Goal: Task Accomplishment & Management: Complete application form

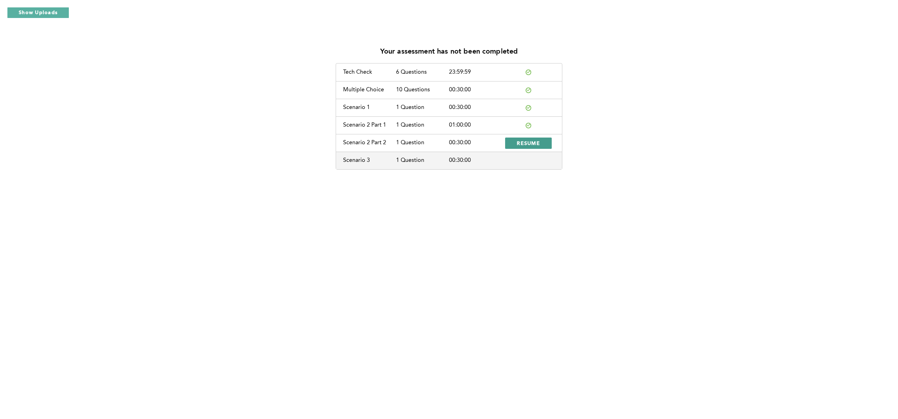
click at [530, 144] on span "RESUME" at bounding box center [528, 143] width 23 height 7
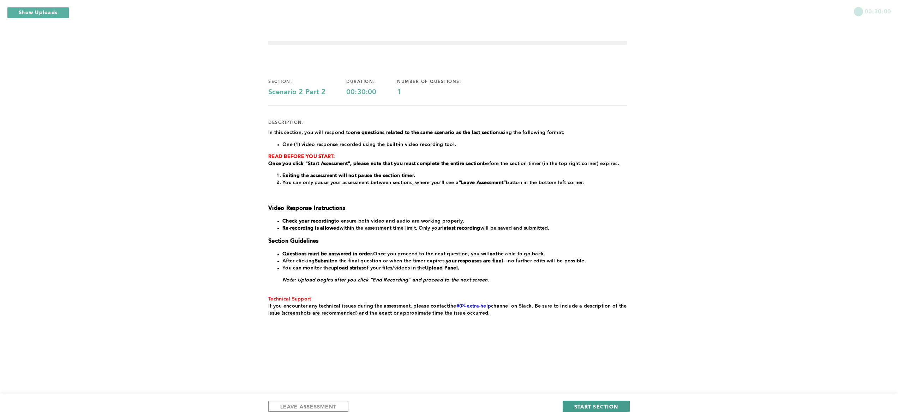
click at [580, 407] on span "START SECTION" at bounding box center [596, 406] width 44 height 7
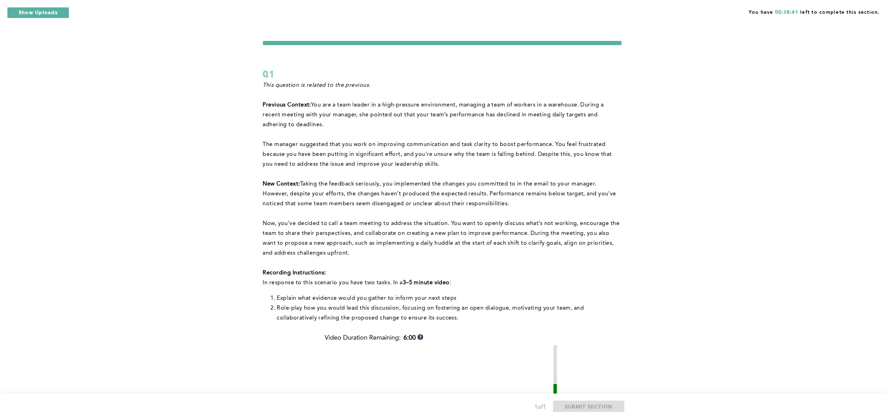
drag, startPoint x: 805, startPoint y: 216, endPoint x: 812, endPoint y: 253, distance: 37.4
click at [812, 253] on div "You have 00:28:41 left to complete this section. Q1 This question is related to…" at bounding box center [443, 308] width 887 height 616
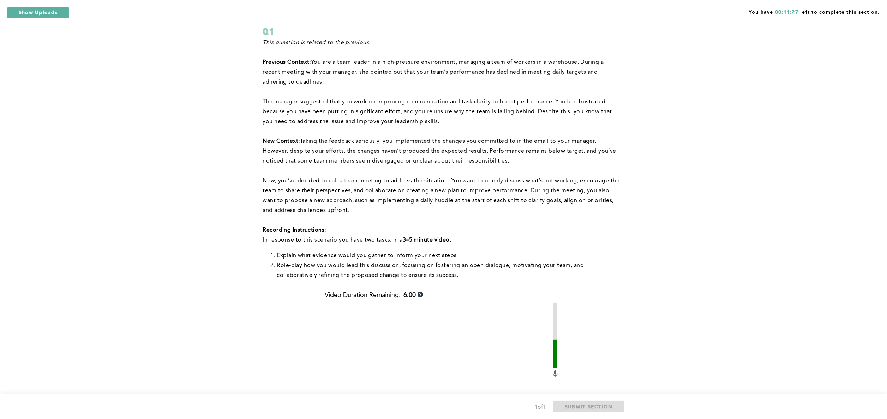
scroll to position [196, 0]
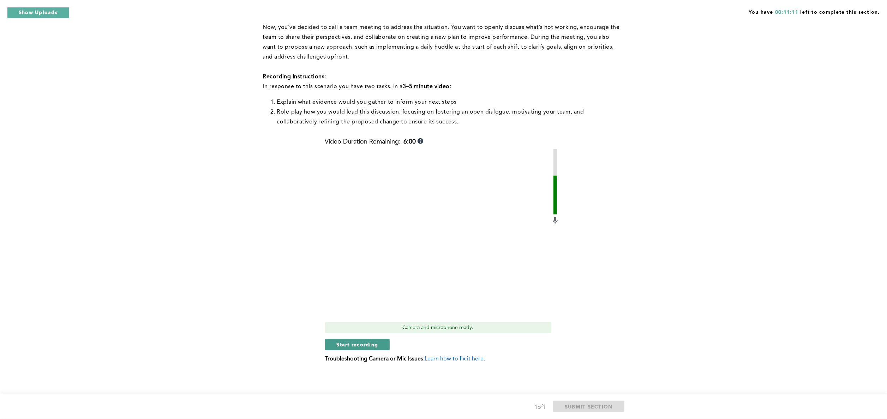
click at [380, 344] on button "Start recording" at bounding box center [357, 344] width 65 height 11
click at [343, 341] on button "Stop recording" at bounding box center [357, 344] width 65 height 11
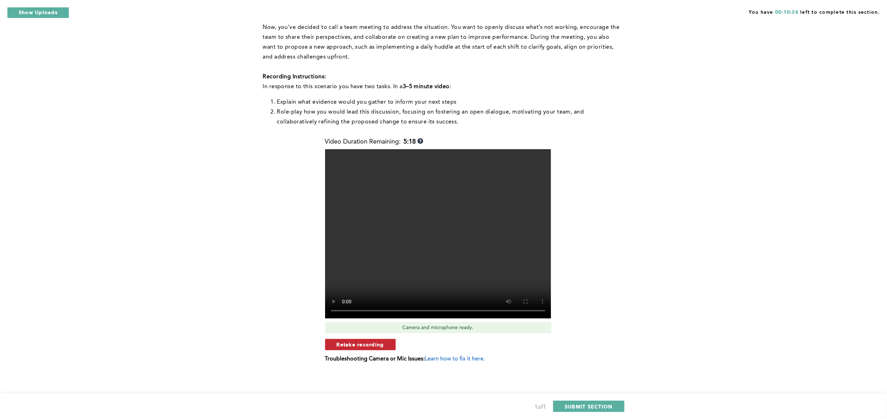
click at [343, 341] on span "Retake recording" at bounding box center [360, 344] width 47 height 7
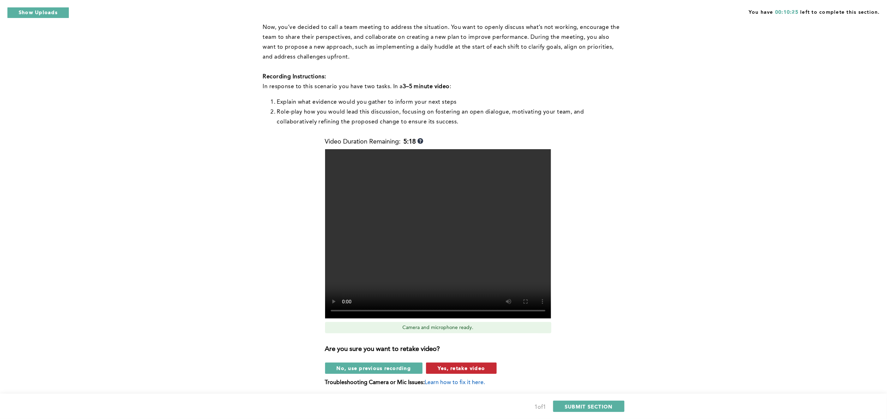
click at [452, 367] on span "Yes, retake video" at bounding box center [461, 368] width 47 height 7
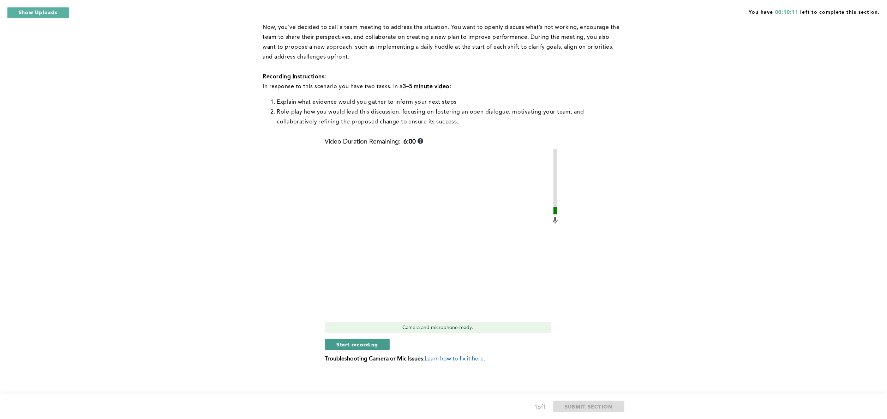
click at [366, 345] on span "Start recording" at bounding box center [358, 344] width 42 height 7
click at [366, 345] on span "Stop recording" at bounding box center [357, 344] width 41 height 7
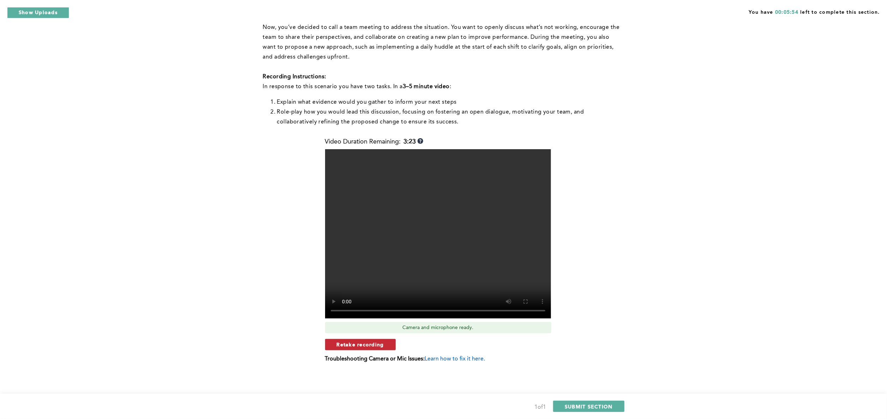
click at [367, 342] on span "Retake recording" at bounding box center [360, 344] width 47 height 7
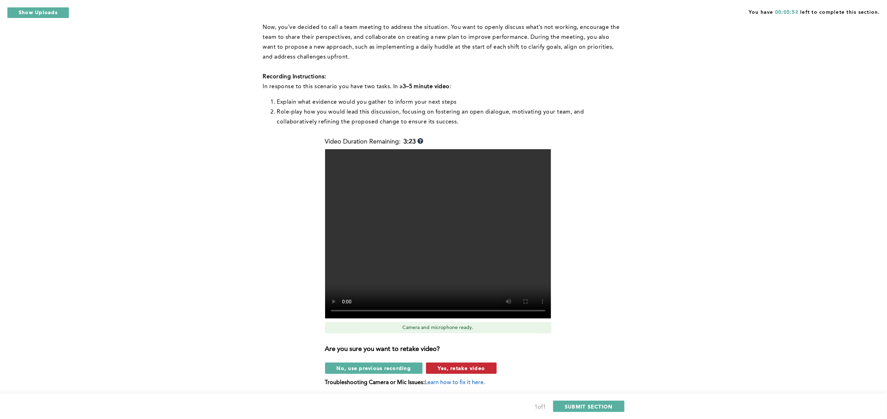
click at [462, 372] on button "Yes, retake video" at bounding box center [461, 368] width 71 height 11
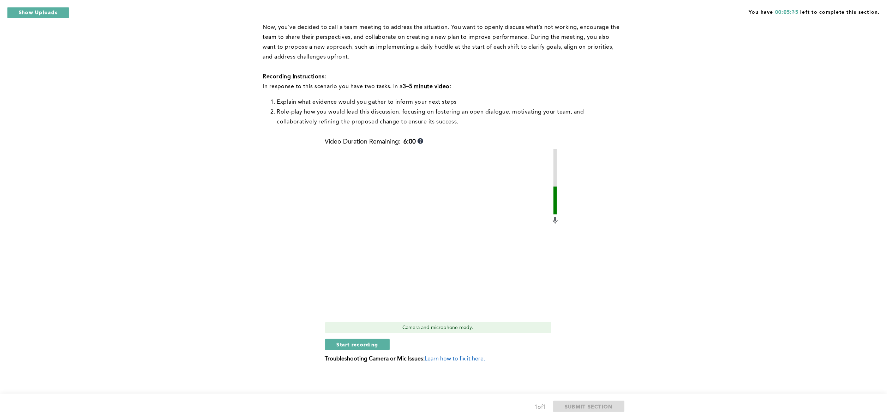
click at [366, 352] on div "Video Duration Remaining: 6:00 Camera and microphone ready. Start recording Tro…" at bounding box center [442, 253] width 234 height 230
click at [363, 342] on span "Start recording" at bounding box center [358, 344] width 42 height 7
click at [363, 342] on span "Stop recording" at bounding box center [357, 344] width 41 height 7
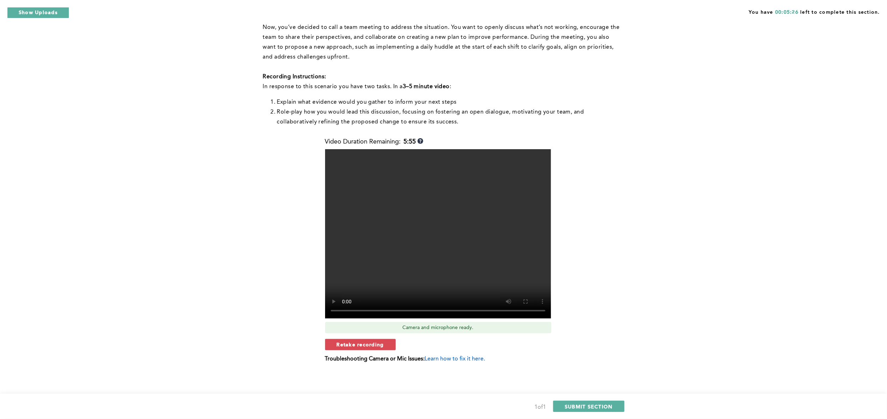
click at [363, 342] on span "Retake recording" at bounding box center [360, 344] width 47 height 7
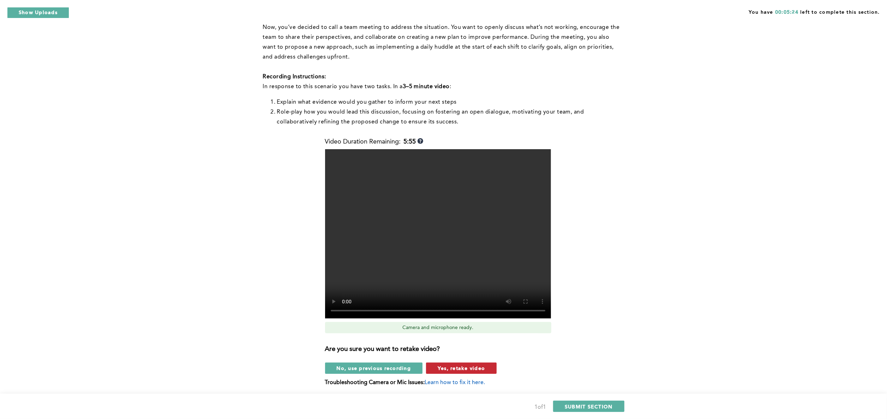
click at [445, 372] on button "Yes, retake video" at bounding box center [461, 368] width 71 height 11
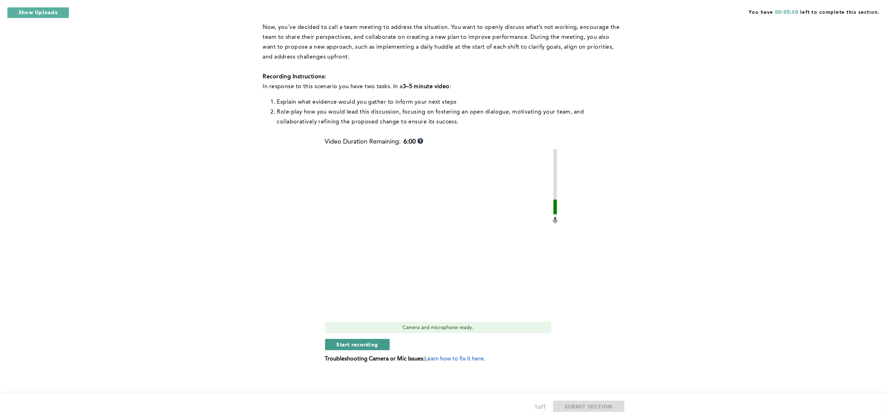
click at [356, 343] on span "Start recording" at bounding box center [358, 344] width 42 height 7
click at [356, 343] on span "Stop recording" at bounding box center [357, 344] width 41 height 7
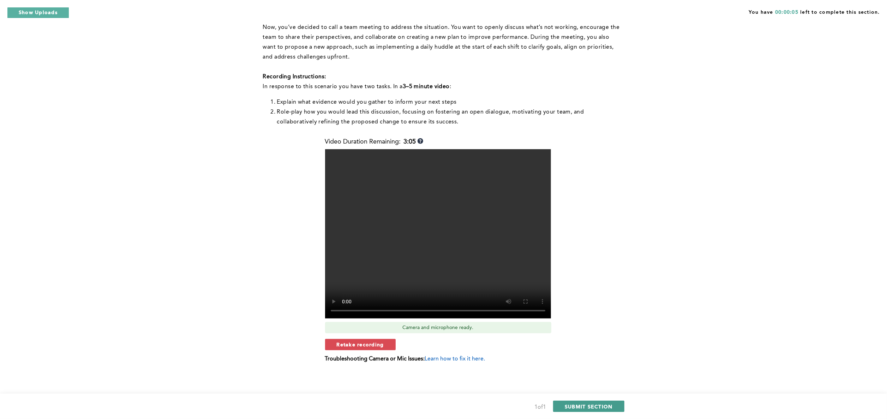
click at [587, 407] on span "SUBMIT SECTION" at bounding box center [589, 406] width 48 height 7
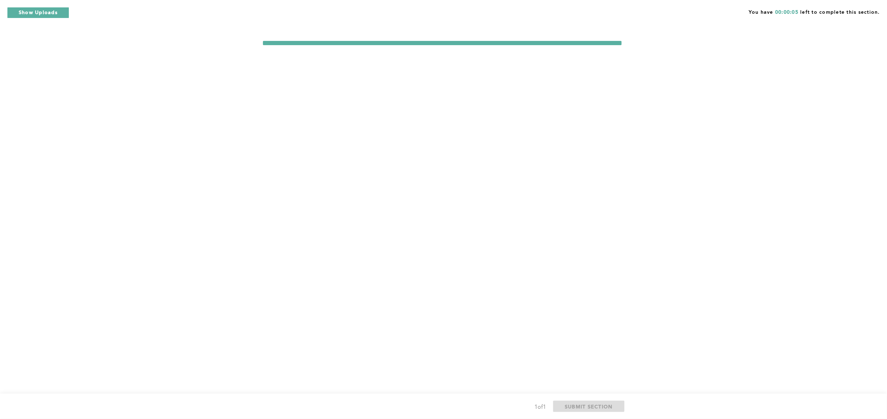
scroll to position [0, 0]
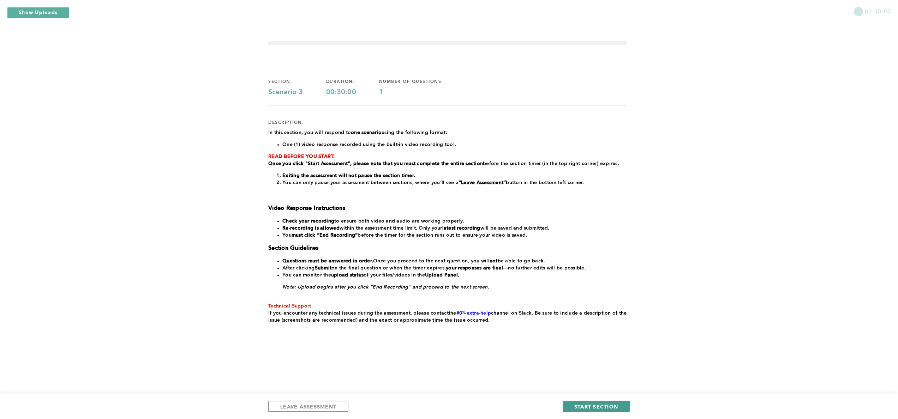
click at [577, 407] on span "START SECTION" at bounding box center [596, 406] width 44 height 7
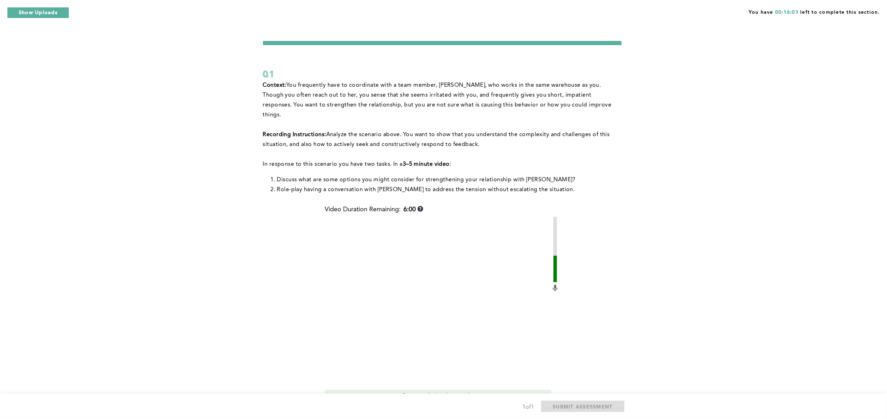
scroll to position [58, 0]
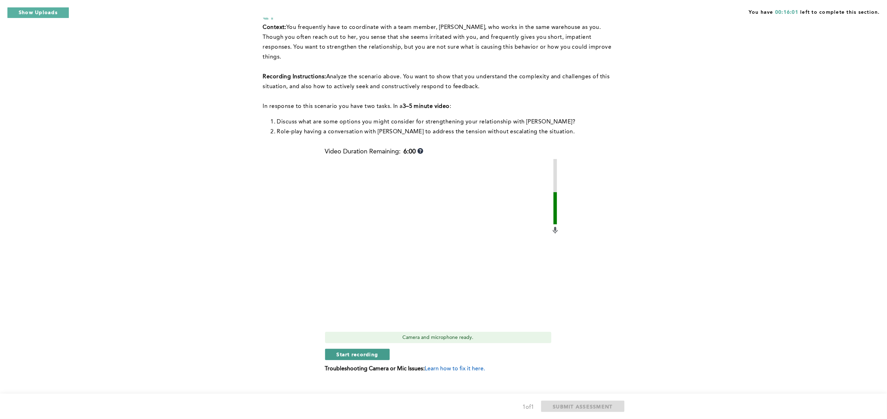
click at [340, 349] on button "Start recording" at bounding box center [357, 354] width 65 height 11
drag, startPoint x: 340, startPoint y: 348, endPoint x: 311, endPoint y: 348, distance: 28.9
drag, startPoint x: 311, startPoint y: 348, endPoint x: 329, endPoint y: 356, distance: 19.4
drag, startPoint x: 329, startPoint y: 356, endPoint x: 300, endPoint y: 350, distance: 29.9
drag, startPoint x: 300, startPoint y: 350, endPoint x: 323, endPoint y: 378, distance: 36.8
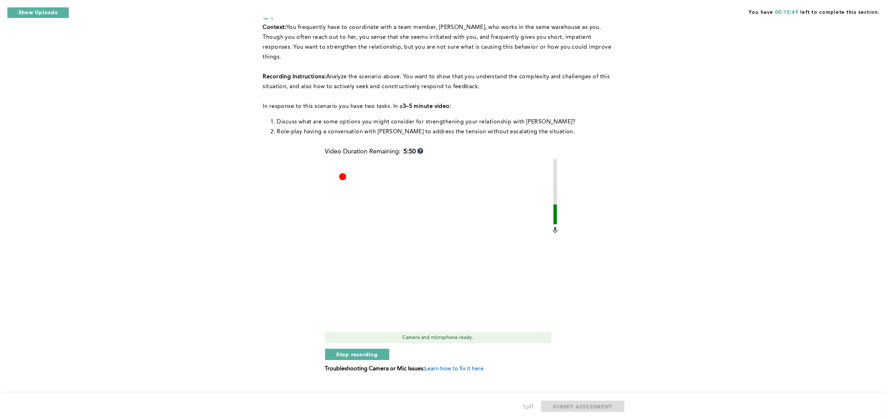
click at [323, 378] on div "Q1 Context: You frequently have to coordinate with a team member, [PERSON_NAME]…" at bounding box center [443, 185] width 361 height 405
click at [365, 351] on span "Stop recording" at bounding box center [357, 354] width 41 height 7
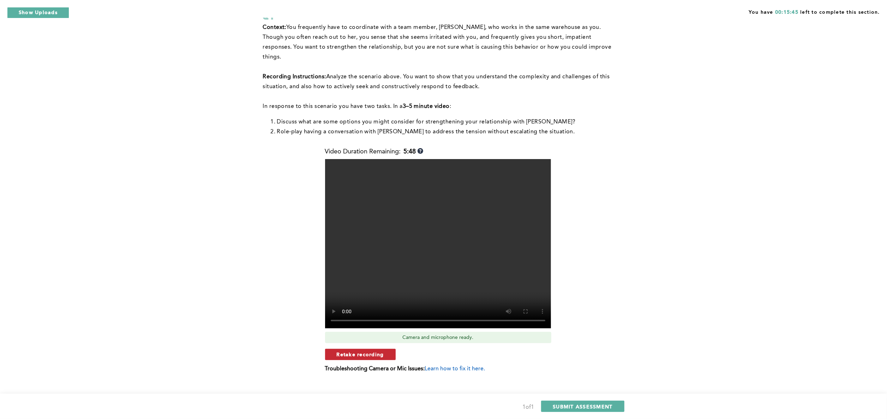
drag, startPoint x: 365, startPoint y: 342, endPoint x: 346, endPoint y: 346, distance: 19.3
click at [346, 351] on span "Retake recording" at bounding box center [360, 354] width 47 height 7
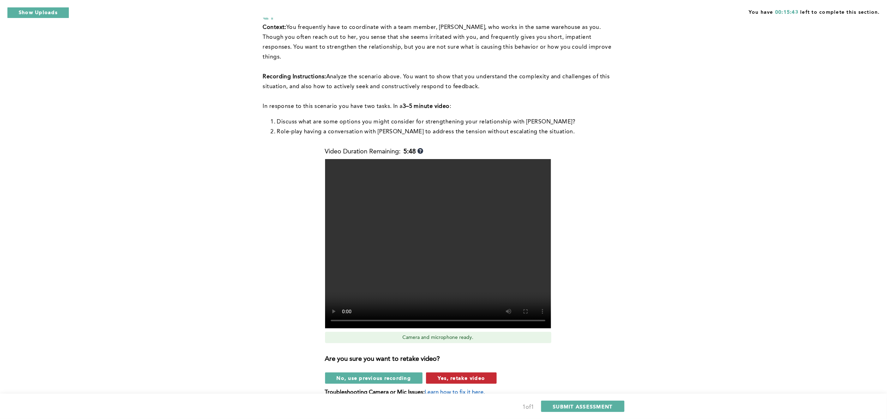
click at [462, 375] on span "Yes, retake video" at bounding box center [461, 378] width 47 height 7
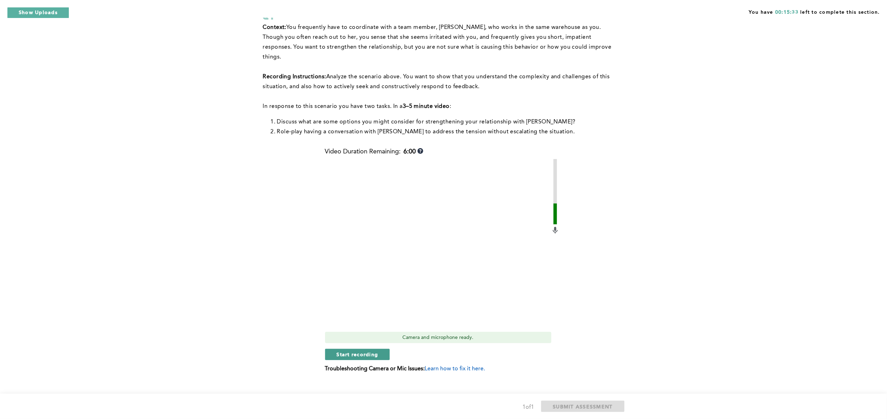
click at [368, 351] on span "Start recording" at bounding box center [358, 354] width 42 height 7
click at [366, 351] on span "Stop recording" at bounding box center [357, 354] width 41 height 7
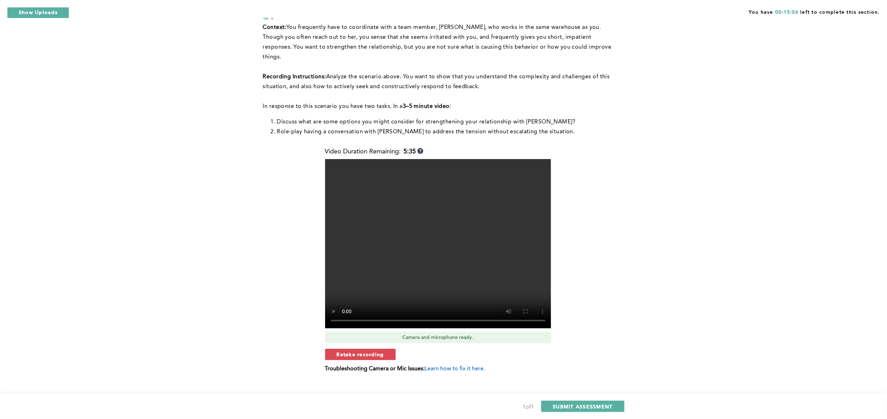
click at [366, 351] on span "Retake recording" at bounding box center [360, 354] width 47 height 7
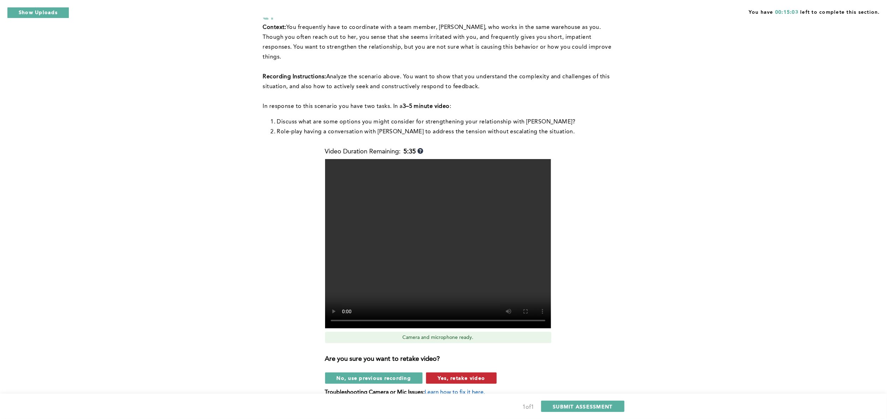
click at [459, 375] on span "Yes, retake video" at bounding box center [461, 378] width 47 height 7
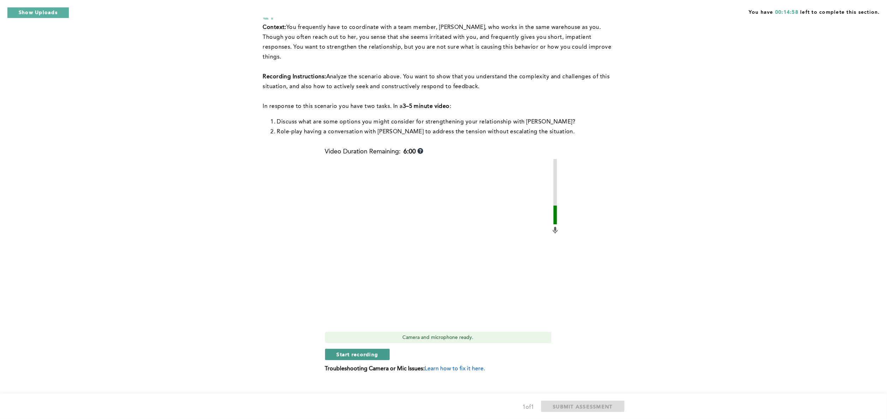
click at [376, 351] on span "Start recording" at bounding box center [358, 354] width 42 height 7
click at [374, 351] on span "Stop recording" at bounding box center [357, 354] width 41 height 7
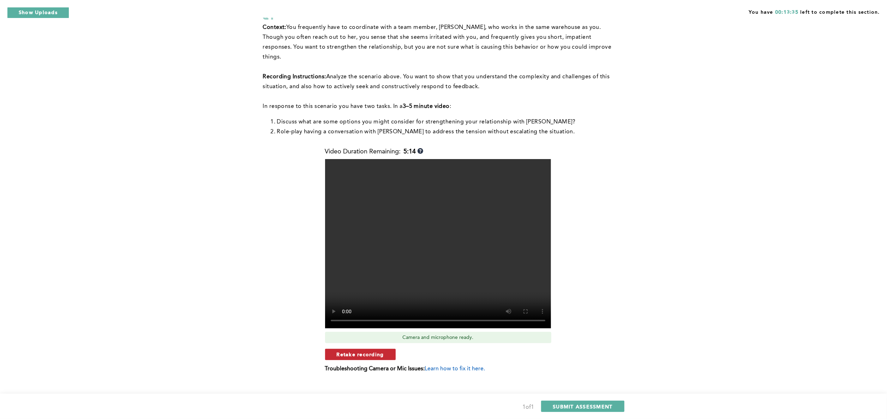
click at [376, 351] on span "Retake recording" at bounding box center [360, 354] width 47 height 7
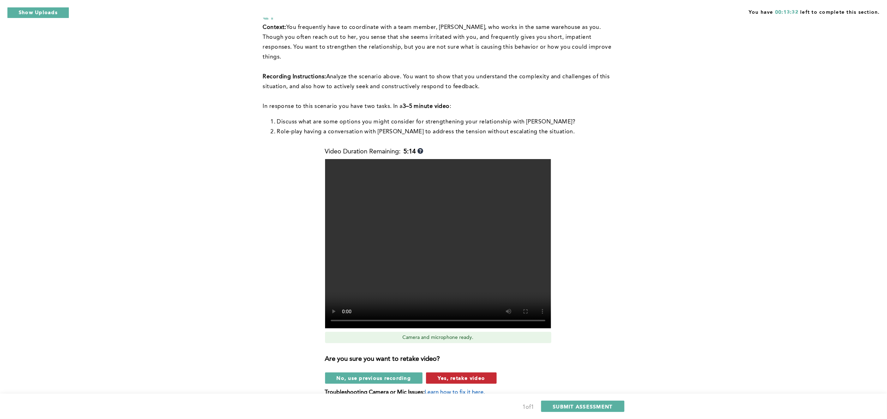
click at [460, 375] on span "Yes, retake video" at bounding box center [461, 378] width 47 height 7
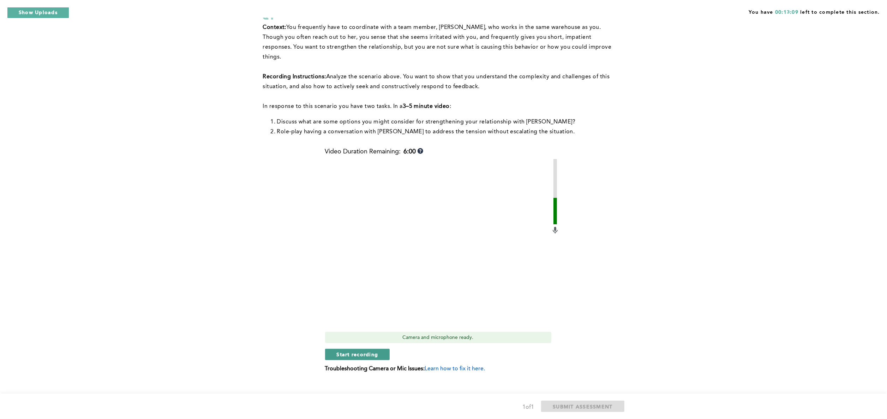
click at [355, 349] on button "Start recording" at bounding box center [357, 354] width 65 height 11
click at [355, 349] on button "Stop recording" at bounding box center [357, 354] width 65 height 11
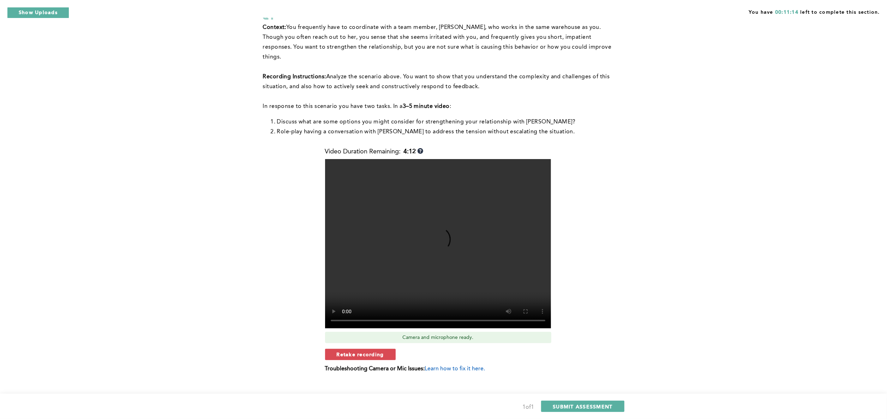
scroll to position [0, 0]
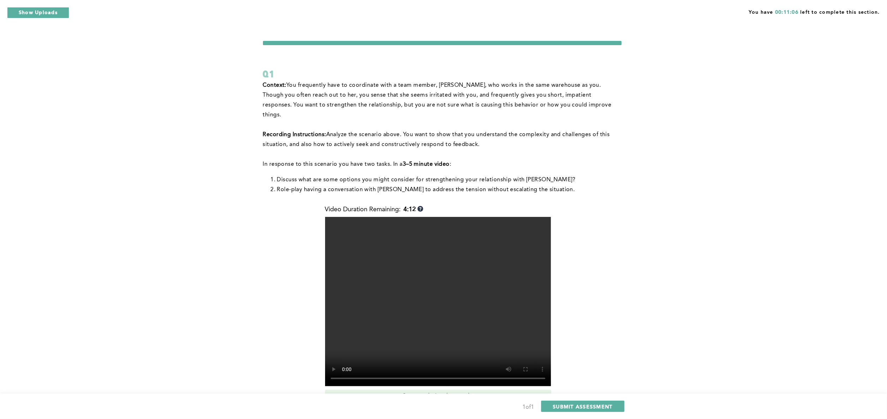
drag, startPoint x: 513, startPoint y: 366, endPoint x: 424, endPoint y: 306, distance: 107.9
click at [424, 306] on video at bounding box center [438, 301] width 226 height 169
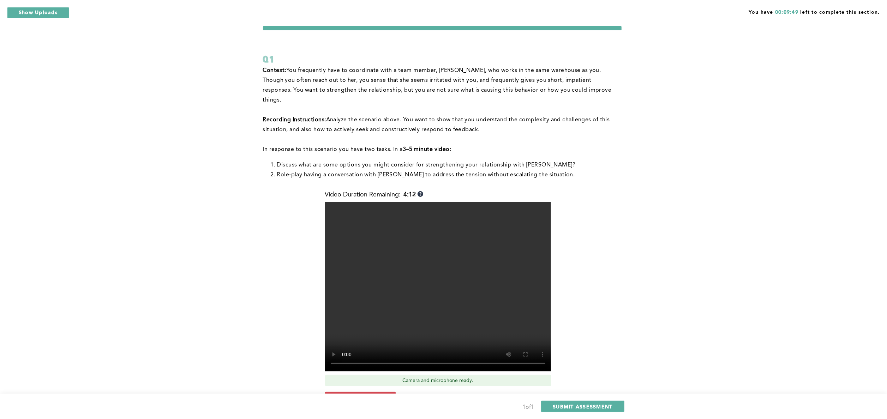
scroll to position [14, 0]
click at [360, 393] on button "Retake recording" at bounding box center [360, 398] width 71 height 11
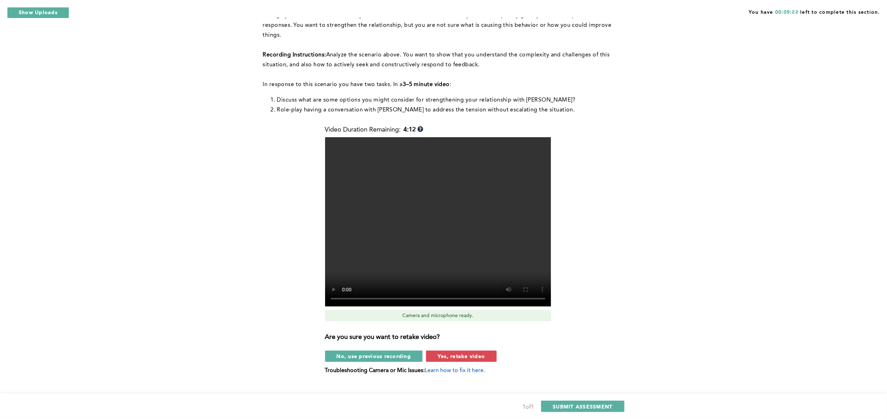
scroll to position [81, 0]
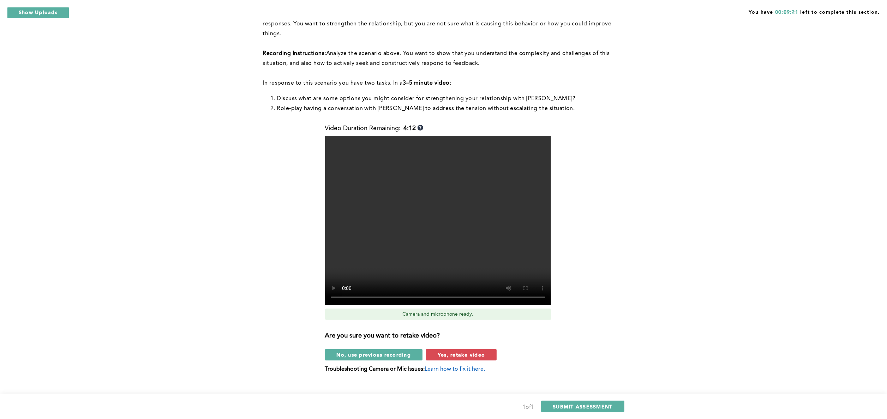
click at [537, 349] on div "No, use previous recording Yes, retake video" at bounding box center [442, 354] width 234 height 11
click at [486, 349] on button "Yes, retake video" at bounding box center [461, 354] width 71 height 11
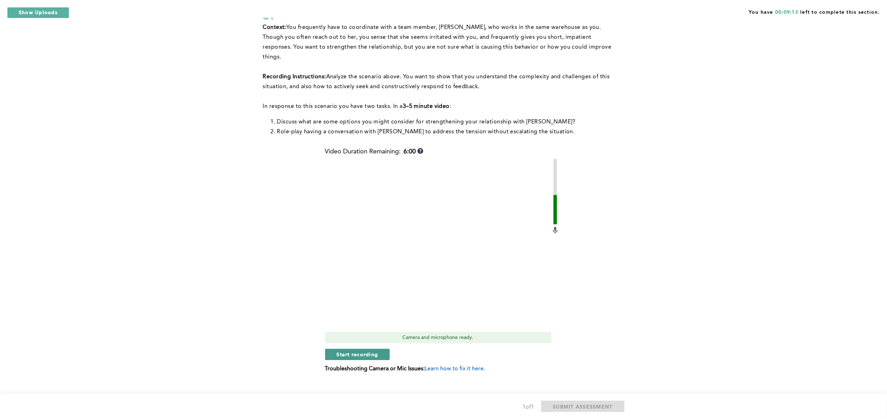
drag, startPoint x: 354, startPoint y: 341, endPoint x: 341, endPoint y: 348, distance: 15.3
drag, startPoint x: 341, startPoint y: 348, endPoint x: 305, endPoint y: 346, distance: 35.7
click at [305, 346] on div "Context: You frequently have to coordinate with a team member, [PERSON_NAME], w…" at bounding box center [442, 203] width 359 height 360
click at [337, 351] on span "Start recording" at bounding box center [358, 354] width 42 height 7
click at [337, 351] on span "Stop recording" at bounding box center [357, 354] width 41 height 7
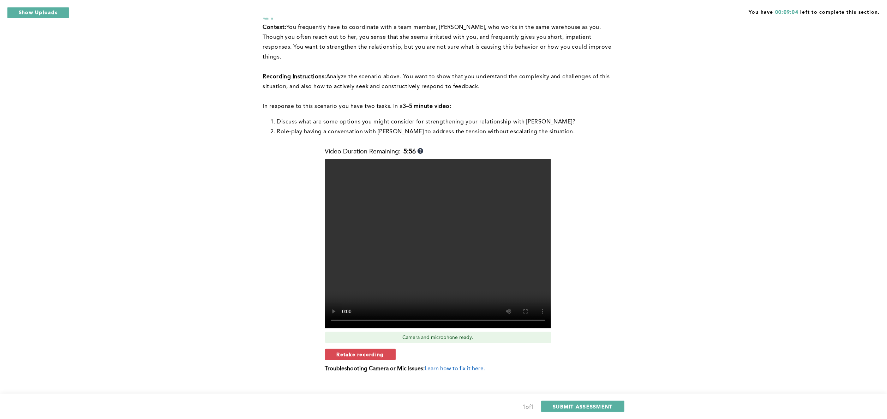
click at [337, 351] on span "Retake recording" at bounding box center [360, 354] width 47 height 7
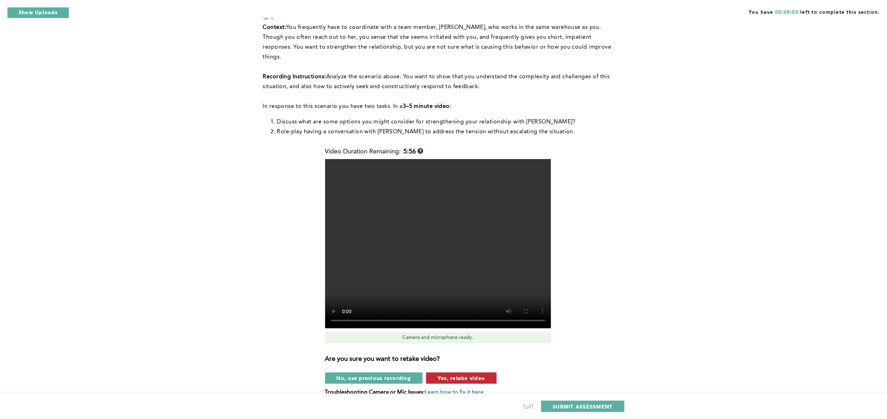
click at [448, 375] on span "Yes, retake video" at bounding box center [461, 378] width 47 height 7
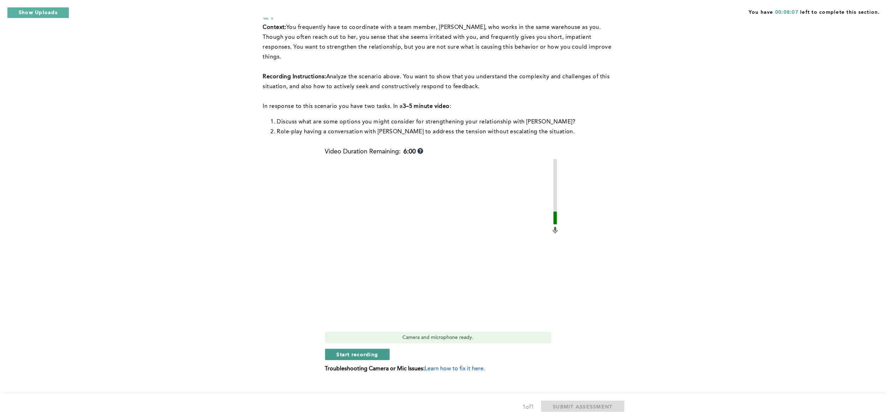
click at [339, 351] on span "Start recording" at bounding box center [358, 354] width 42 height 7
click at [339, 351] on span "Stop recording" at bounding box center [357, 354] width 41 height 7
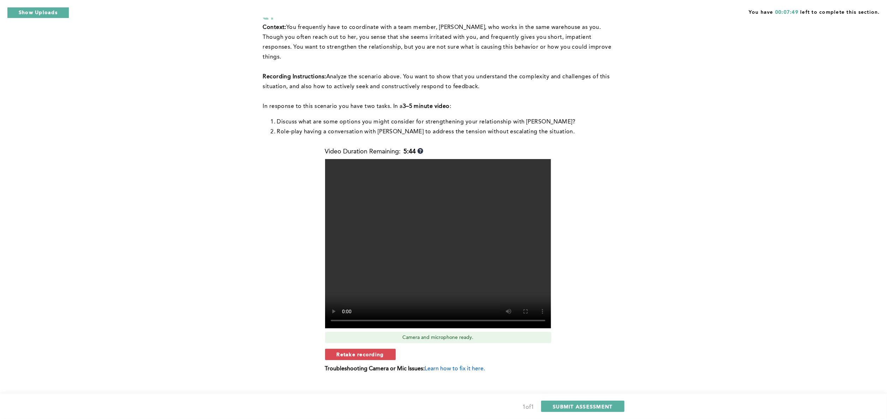
click at [339, 351] on span "Retake recording" at bounding box center [360, 354] width 47 height 7
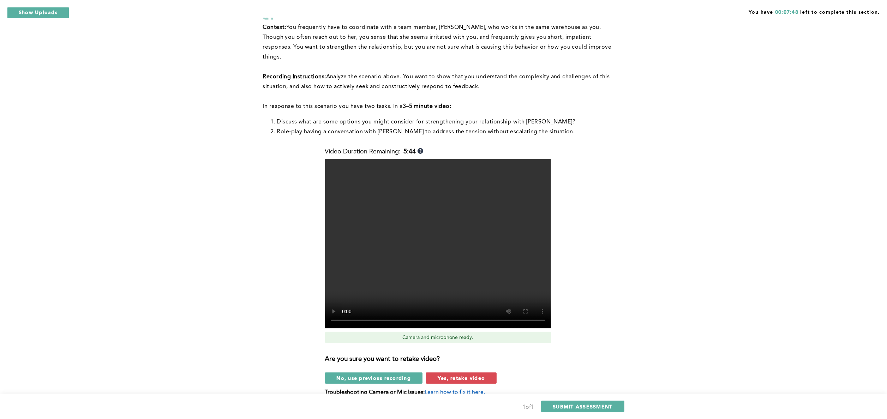
click at [463, 354] on div "Are you sure you want to retake video? No, use previous recording Yes, retake v…" at bounding box center [442, 366] width 234 height 35
click at [455, 375] on span "Yes, retake video" at bounding box center [461, 378] width 47 height 7
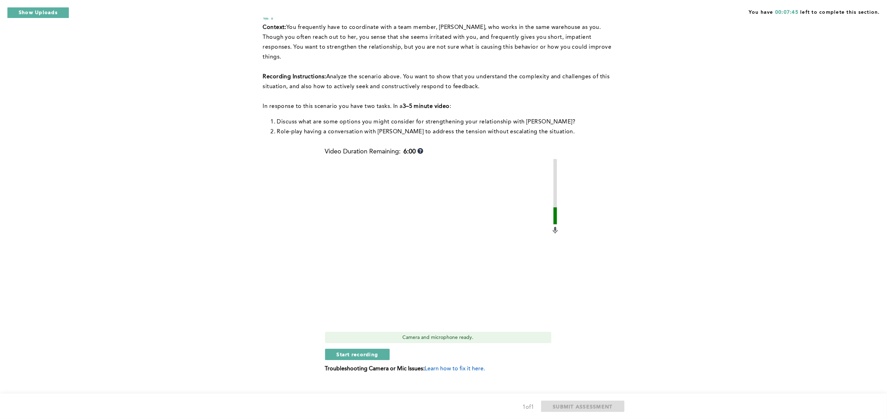
click at [370, 351] on div "Video Duration Remaining: 6:00 Camera and microphone ready. Start recording Tro…" at bounding box center [442, 263] width 234 height 230
click at [371, 351] on span "Start recording" at bounding box center [358, 354] width 42 height 7
click at [371, 351] on span "Stop recording" at bounding box center [357, 354] width 41 height 7
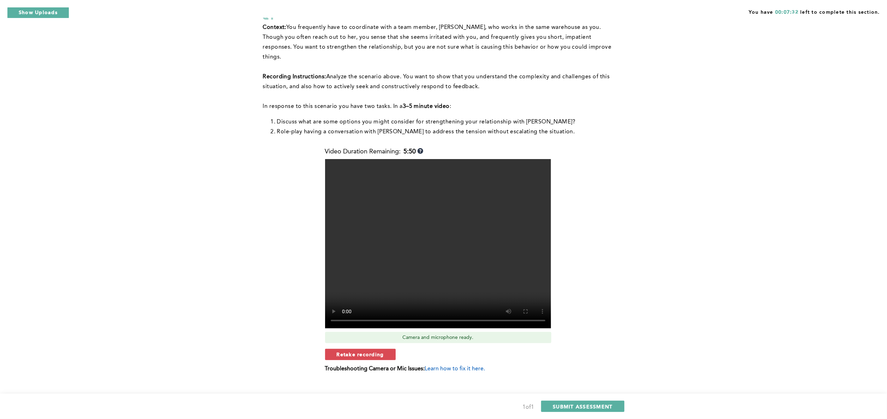
click at [371, 351] on span "Retake recording" at bounding box center [360, 354] width 47 height 7
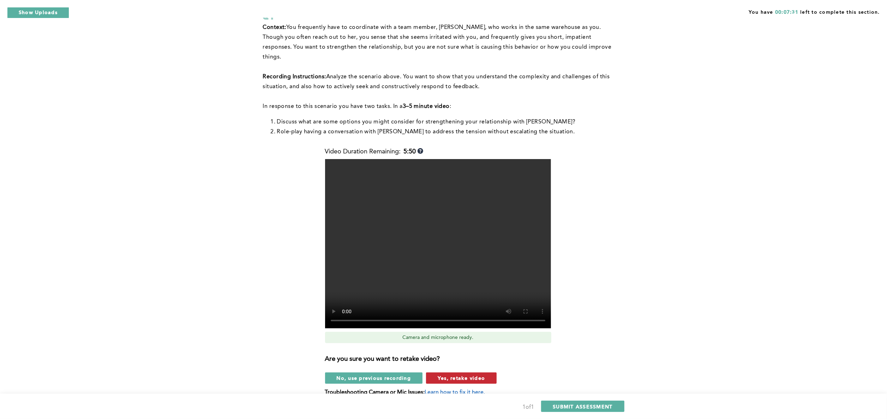
click at [465, 375] on span "Yes, retake video" at bounding box center [461, 378] width 47 height 7
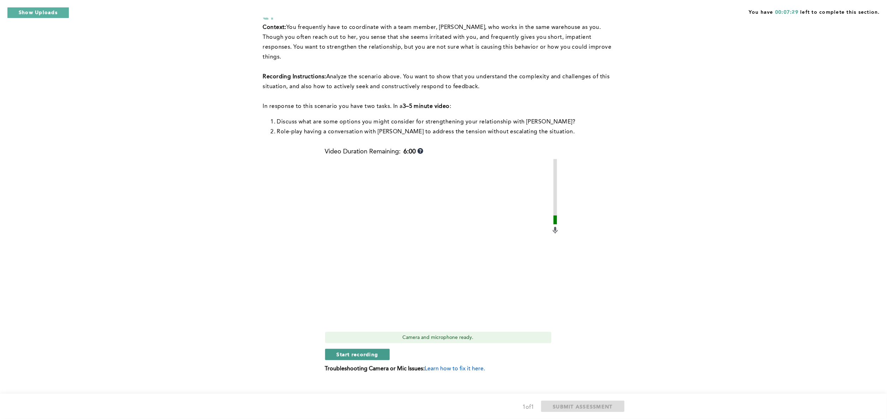
click at [365, 351] on span "Start recording" at bounding box center [358, 354] width 42 height 7
click at [365, 351] on span "Stop recording" at bounding box center [357, 354] width 41 height 7
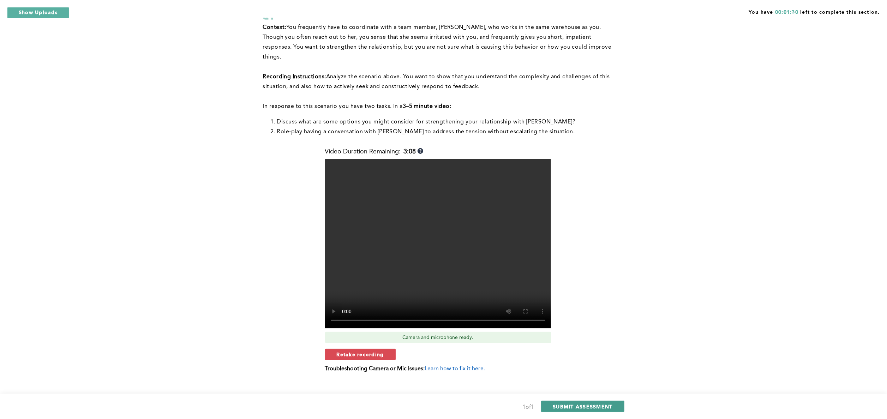
click at [558, 405] on span "SUBMIT ASSESSMENT" at bounding box center [583, 406] width 60 height 7
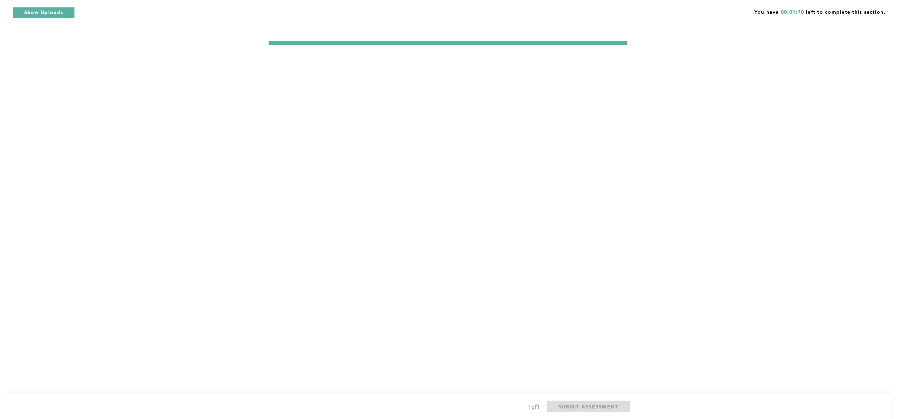
scroll to position [0, 0]
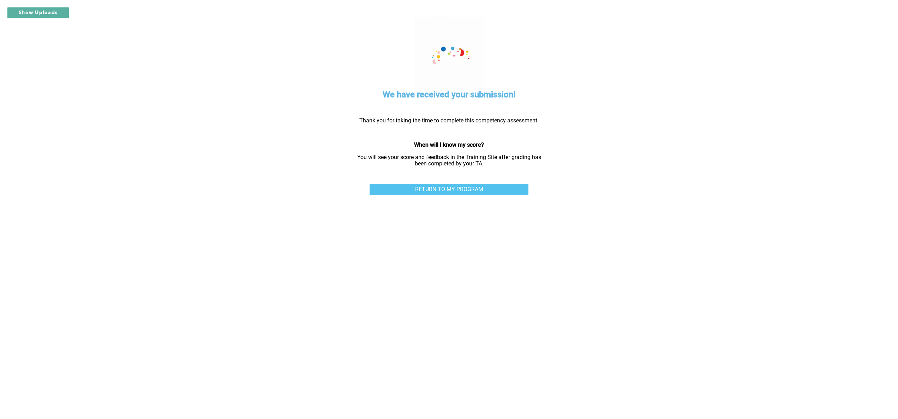
click at [443, 194] on link "RETURN TO MY PROGRAM" at bounding box center [449, 189] width 159 height 11
